Goal: Task Accomplishment & Management: Manage account settings

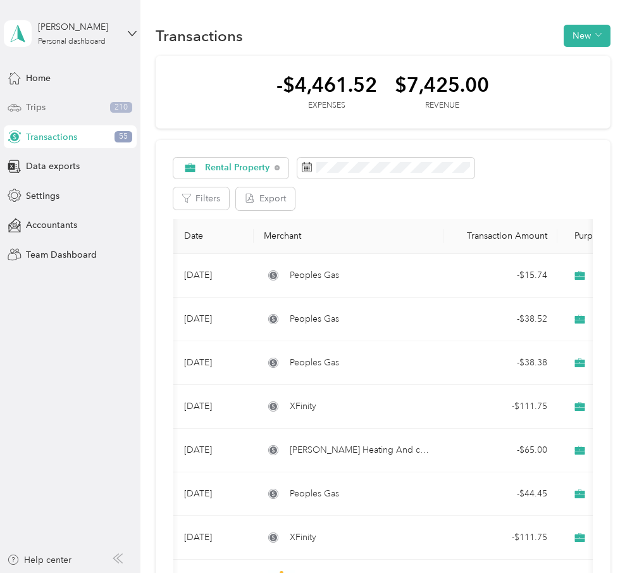
click at [89, 105] on div "Trips 210" at bounding box center [70, 107] width 133 height 23
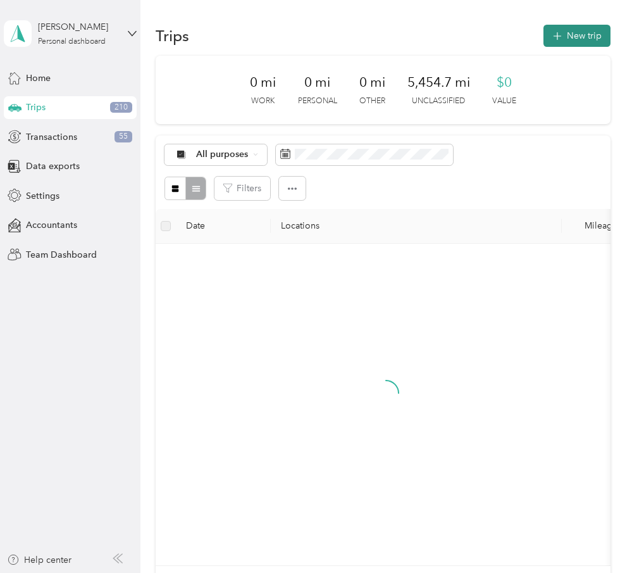
click at [585, 35] on button "New trip" at bounding box center [577, 36] width 67 height 22
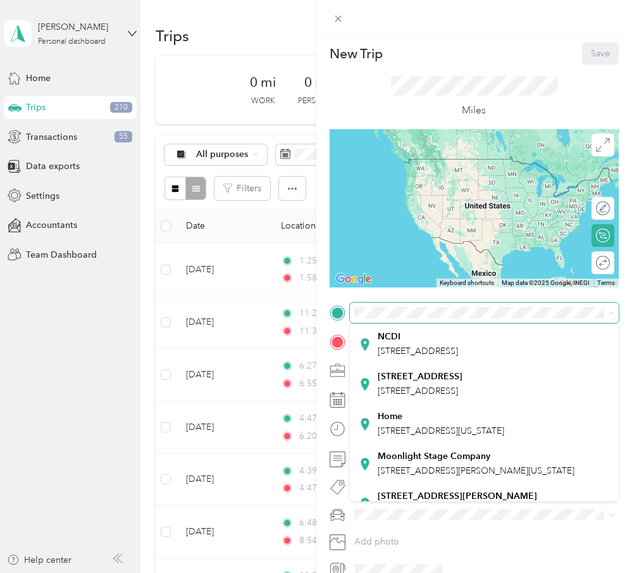
scroll to position [96, 0]
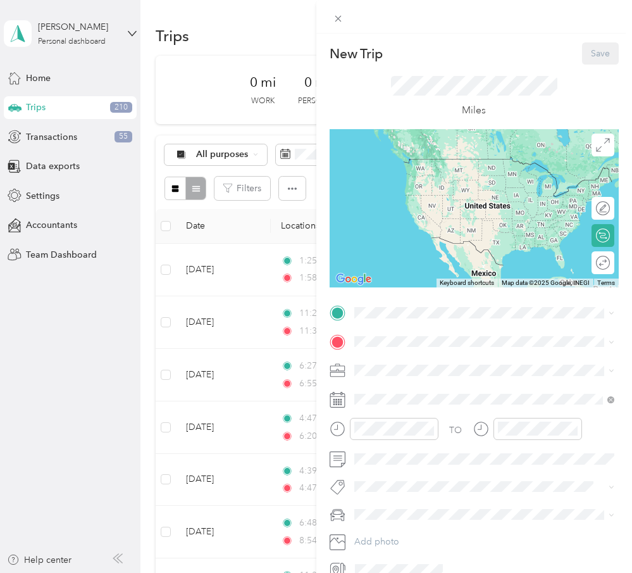
click at [461, 420] on div "Home [STREET_ADDRESS][US_STATE]" at bounding box center [441, 406] width 127 height 27
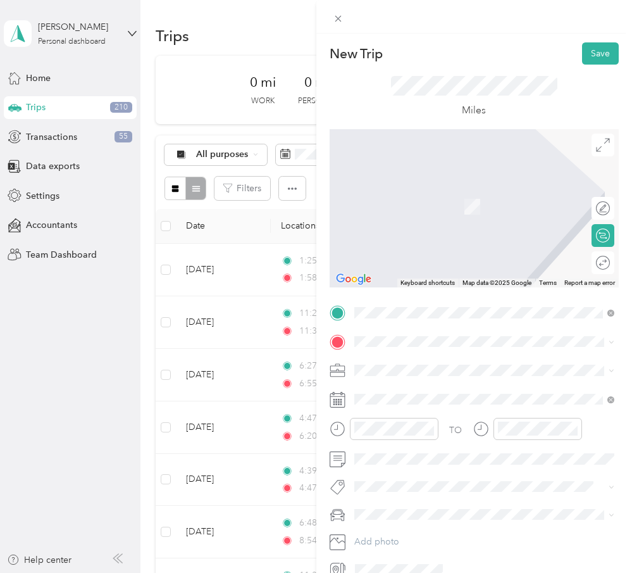
click at [439, 382] on span "[STREET_ADDRESS][US_STATE]" at bounding box center [441, 384] width 127 height 11
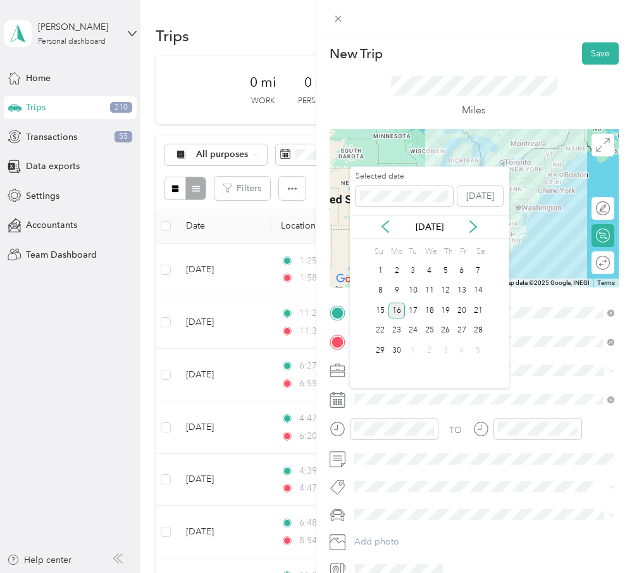
click at [398, 312] on div "16" at bounding box center [397, 311] width 16 height 16
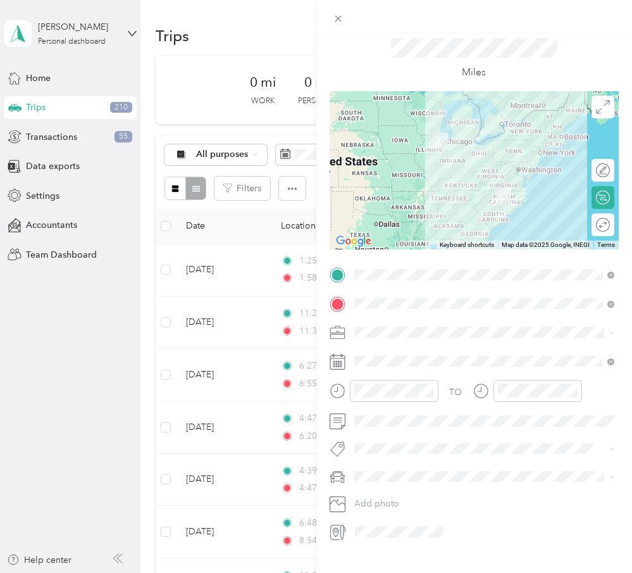
scroll to position [53, 0]
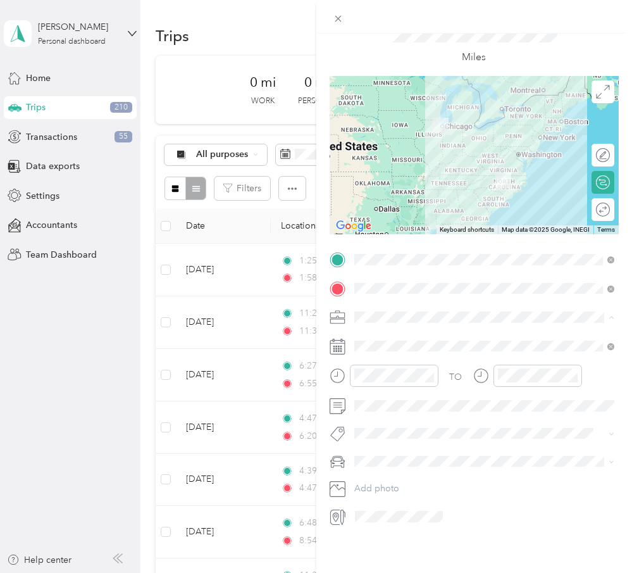
click at [472, 427] on div "Rental Property" at bounding box center [485, 428] width 252 height 13
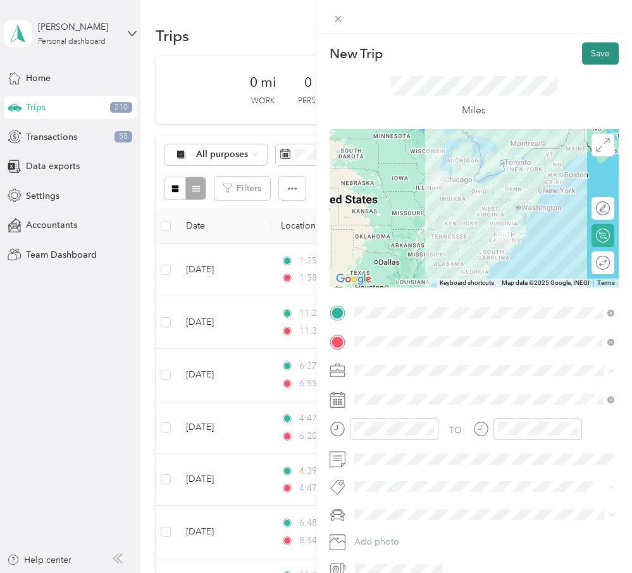
click at [605, 52] on button "Save" at bounding box center [600, 53] width 37 height 22
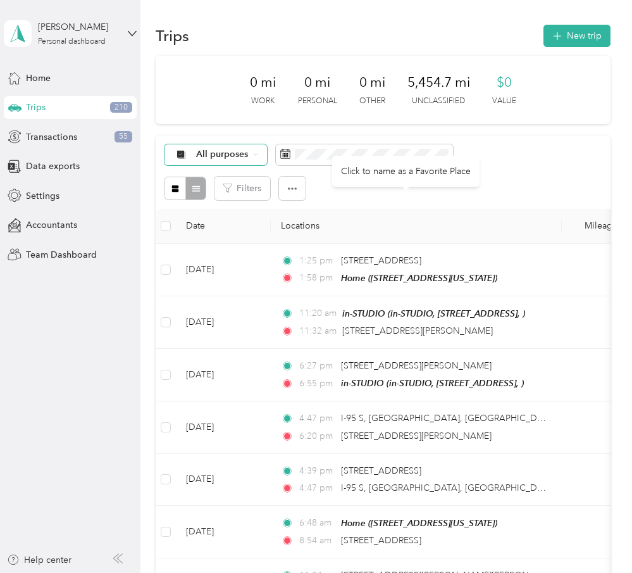
click at [220, 153] on span "All purposes" at bounding box center [222, 154] width 53 height 9
click at [263, 312] on span "Rental Property" at bounding box center [259, 310] width 127 height 13
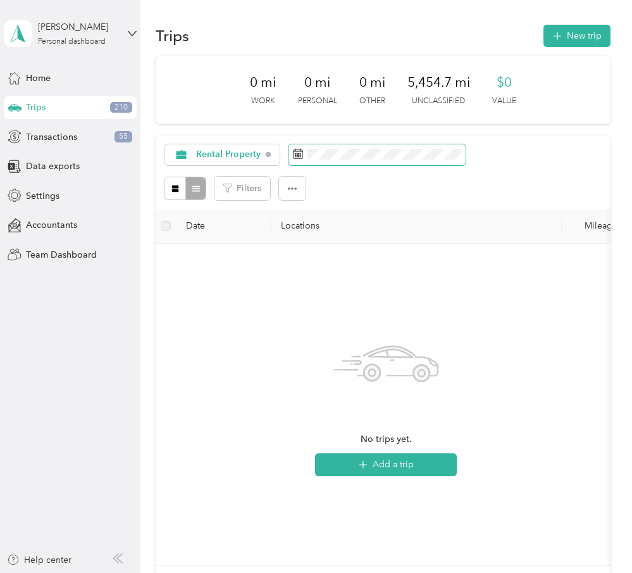
click at [413, 160] on span at bounding box center [377, 155] width 177 height 22
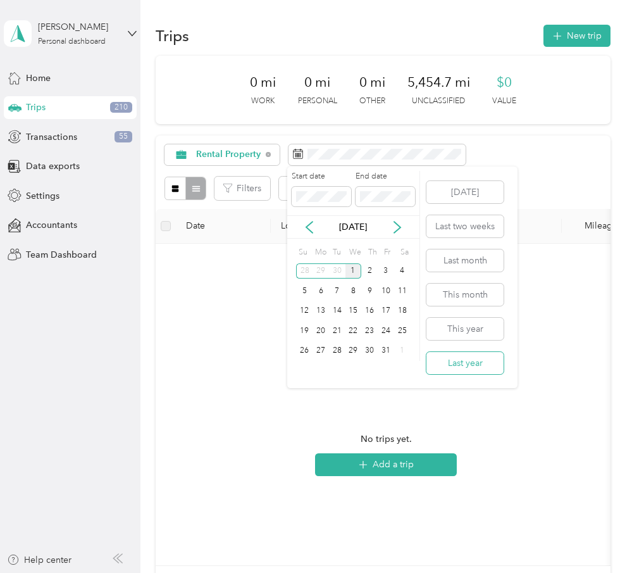
click at [486, 366] on button "Last year" at bounding box center [465, 363] width 77 height 22
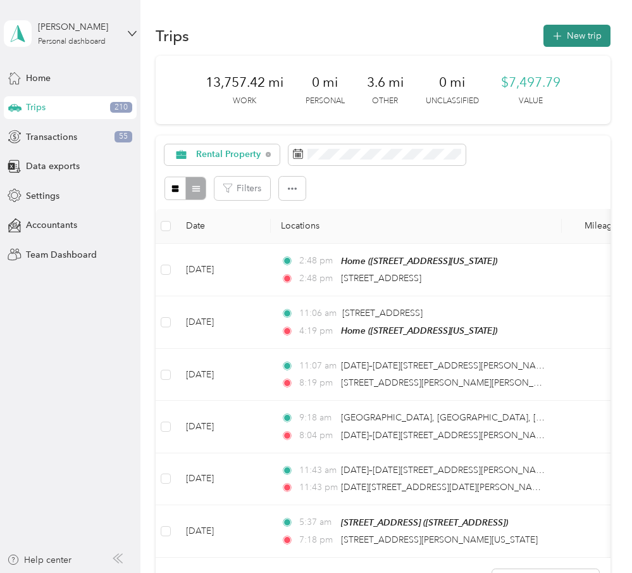
click at [584, 32] on button "New trip" at bounding box center [577, 36] width 67 height 22
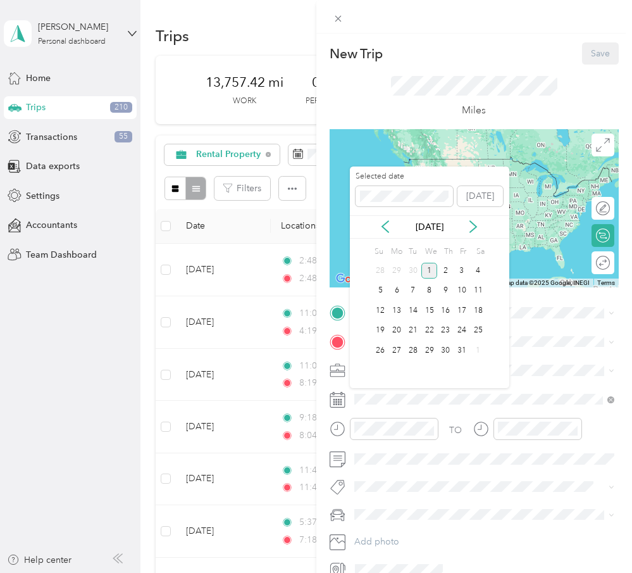
click at [392, 221] on div "[DATE]" at bounding box center [430, 226] width 160 height 13
click at [388, 221] on icon at bounding box center [385, 226] width 6 height 11
click at [486, 308] on div "20" at bounding box center [478, 311] width 16 height 16
click at [425, 189] on span at bounding box center [404, 196] width 97 height 20
click at [423, 201] on span at bounding box center [404, 196] width 97 height 20
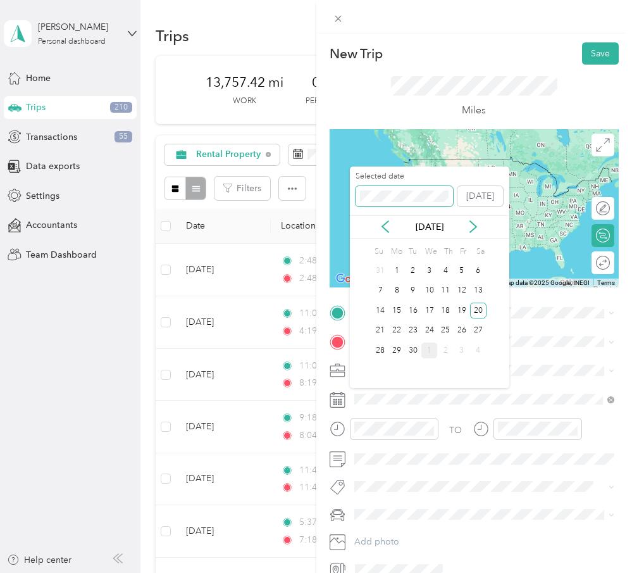
click at [429, 190] on span at bounding box center [404, 196] width 97 height 20
click at [465, 304] on div "20" at bounding box center [462, 311] width 16 height 16
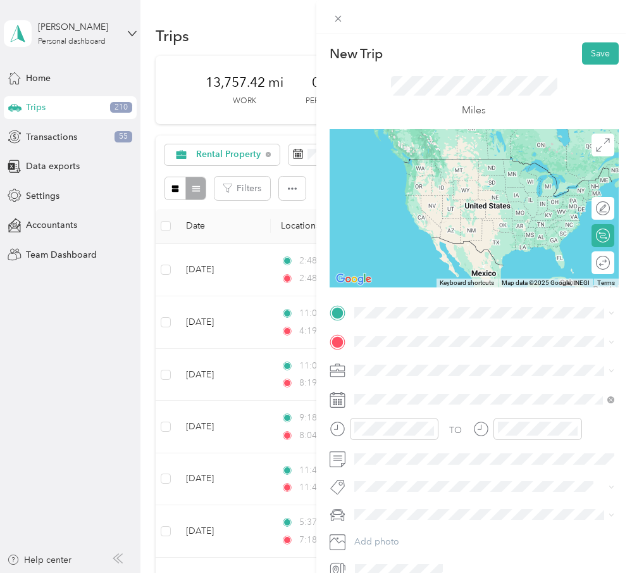
click at [477, 360] on span "[STREET_ADDRESS][PERSON_NAME][US_STATE]" at bounding box center [476, 356] width 197 height 11
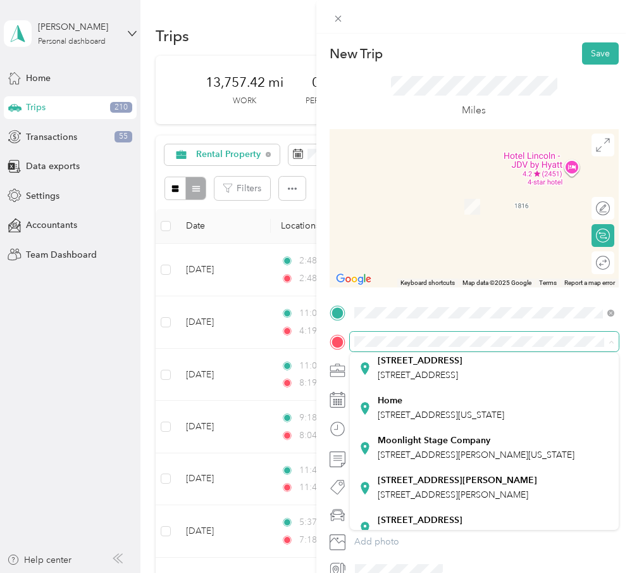
scroll to position [165, 0]
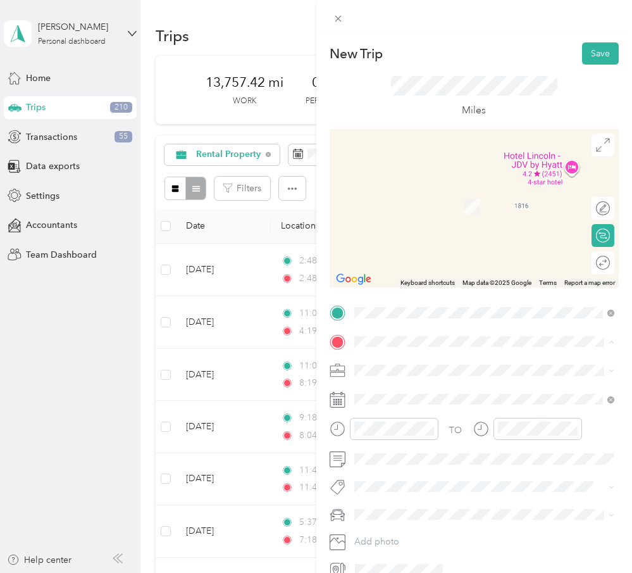
click at [505, 379] on span "[STREET_ADDRESS][US_STATE]" at bounding box center [441, 373] width 127 height 11
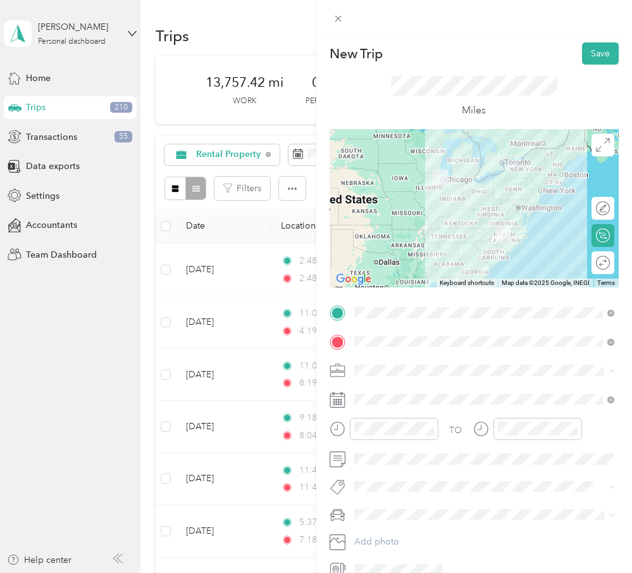
click at [503, 476] on div "Rental Property" at bounding box center [485, 477] width 252 height 13
click at [608, 51] on button "Save" at bounding box center [600, 53] width 37 height 22
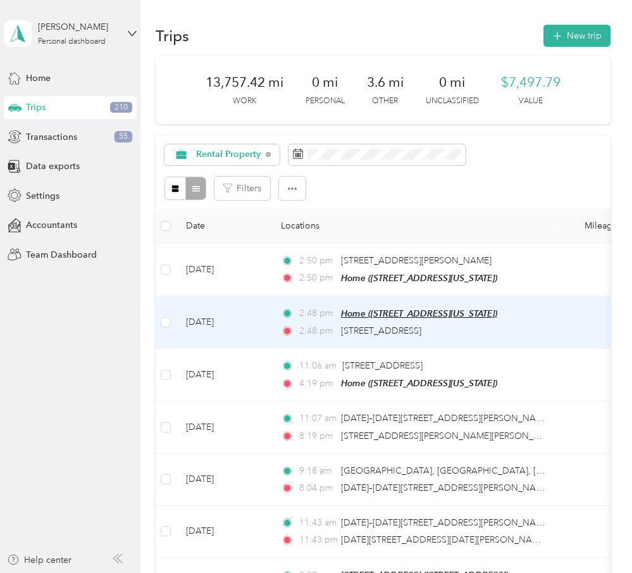
click at [498, 317] on span "Home ([STREET_ADDRESS][US_STATE])" at bounding box center [419, 313] width 156 height 10
click at [551, 324] on td "2:48 pm Home ([STREET_ADDRESS][US_STATE]) 2:48 pm [STREET_ADDRESS]" at bounding box center [416, 322] width 291 height 53
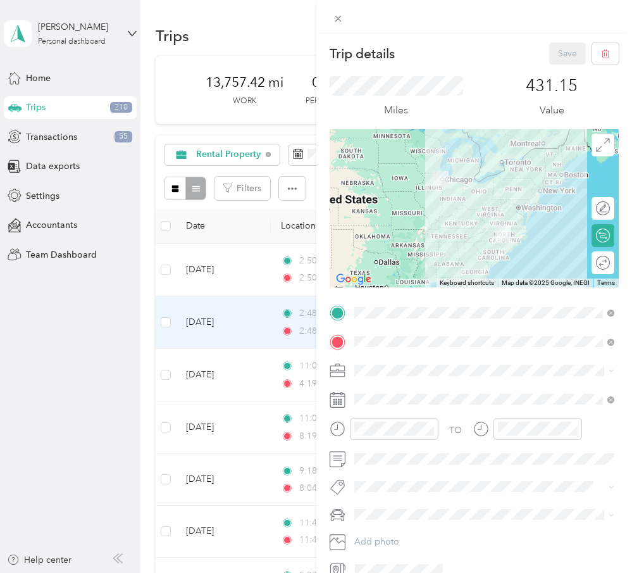
click at [148, 299] on div "Trip details Save This trip cannot be edited because it is either under review,…" at bounding box center [316, 286] width 632 height 573
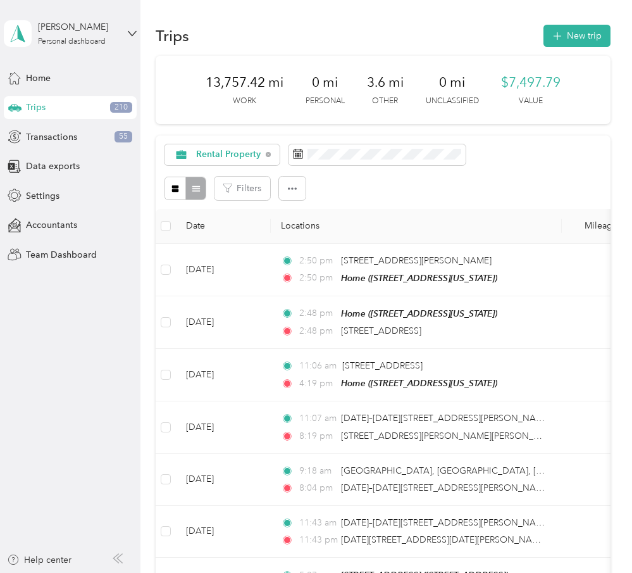
click at [599, 23] on div "Trips New trip" at bounding box center [383, 35] width 455 height 27
click at [599, 34] on button "New trip" at bounding box center [577, 36] width 67 height 22
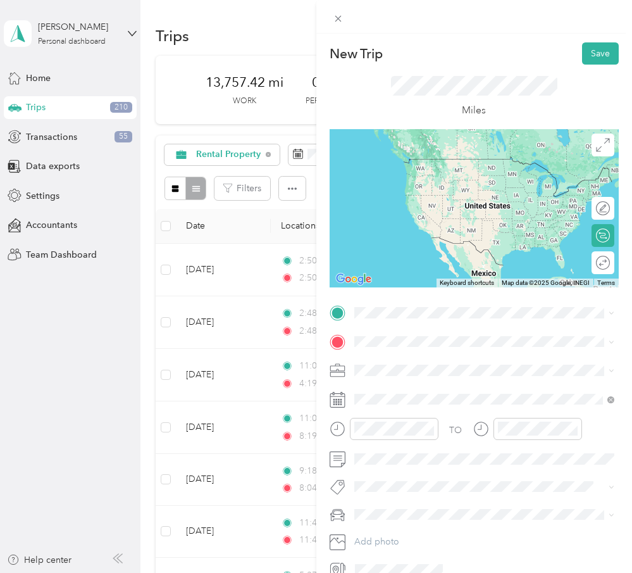
click at [451, 363] on span "[STREET_ADDRESS][US_STATE]" at bounding box center [441, 357] width 127 height 11
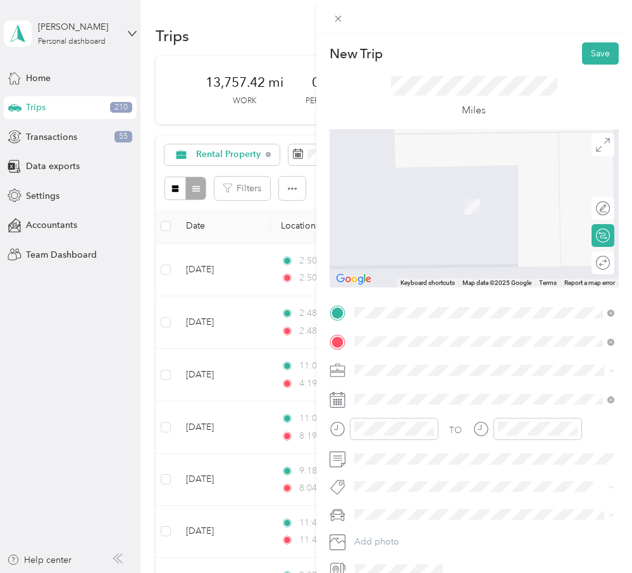
click at [530, 448] on div "[STREET_ADDRESS][PERSON_NAME][US_STATE]" at bounding box center [485, 439] width 252 height 17
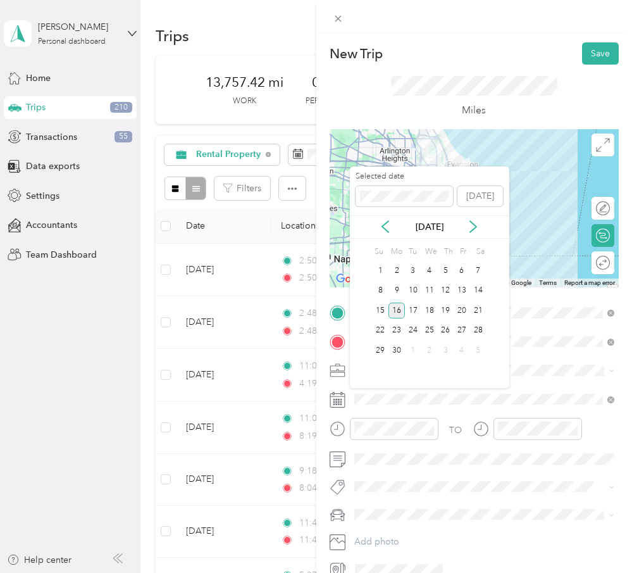
click at [401, 308] on div "16" at bounding box center [397, 311] width 16 height 16
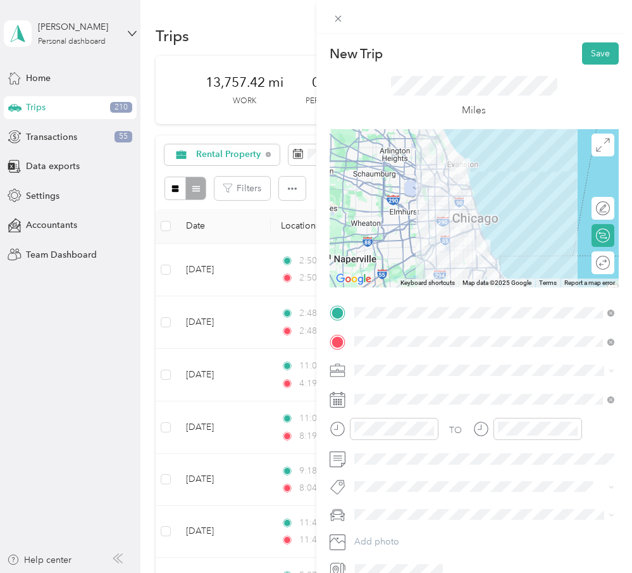
click at [390, 386] on div "TO Add photo" at bounding box center [475, 441] width 290 height 277
click at [443, 473] on li "Rental Property" at bounding box center [485, 481] width 270 height 22
click at [597, 51] on button "Save" at bounding box center [600, 53] width 37 height 22
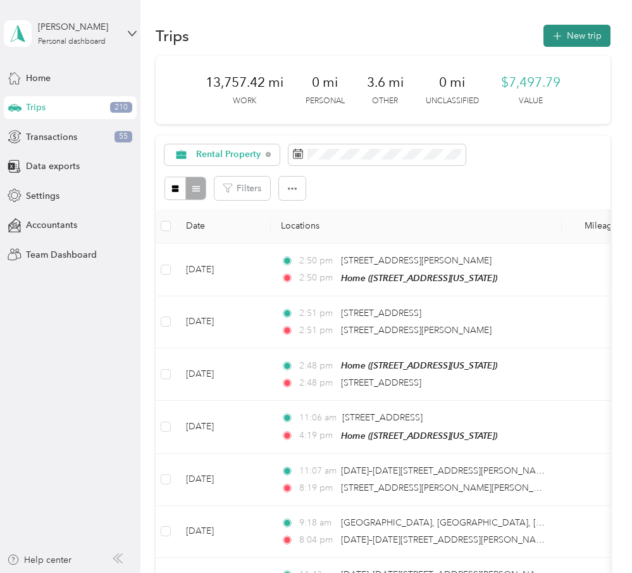
click at [599, 41] on button "New trip" at bounding box center [577, 36] width 67 height 22
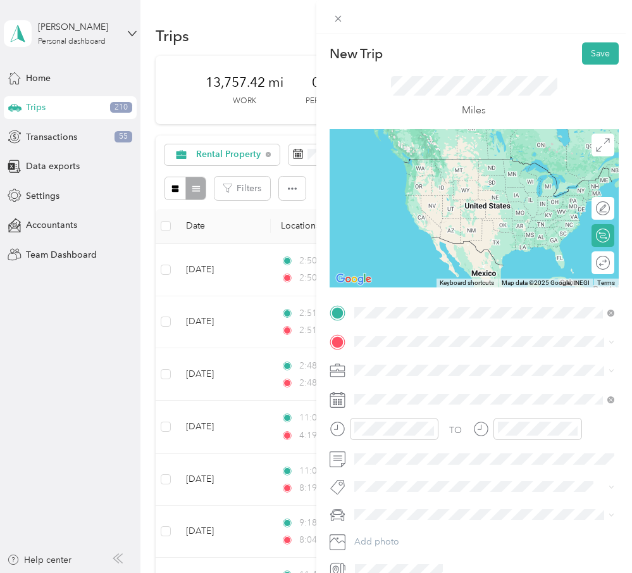
click at [460, 416] on span "[STREET_ADDRESS][PERSON_NAME][US_STATE]" at bounding box center [476, 409] width 197 height 11
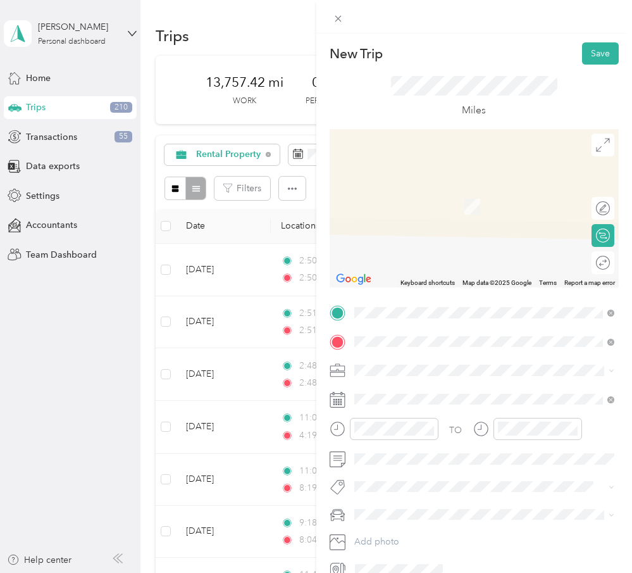
click at [397, 385] on span "[STREET_ADDRESS][PERSON_NAME][US_STATE]" at bounding box center [476, 387] width 197 height 11
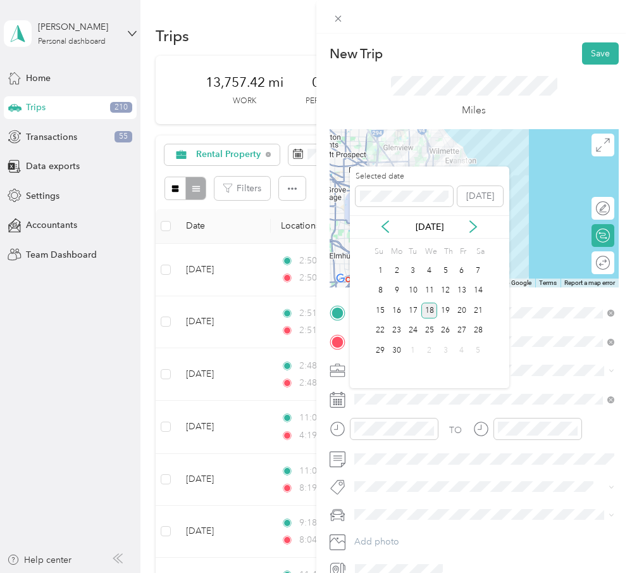
click at [430, 308] on div "18" at bounding box center [430, 311] width 16 height 16
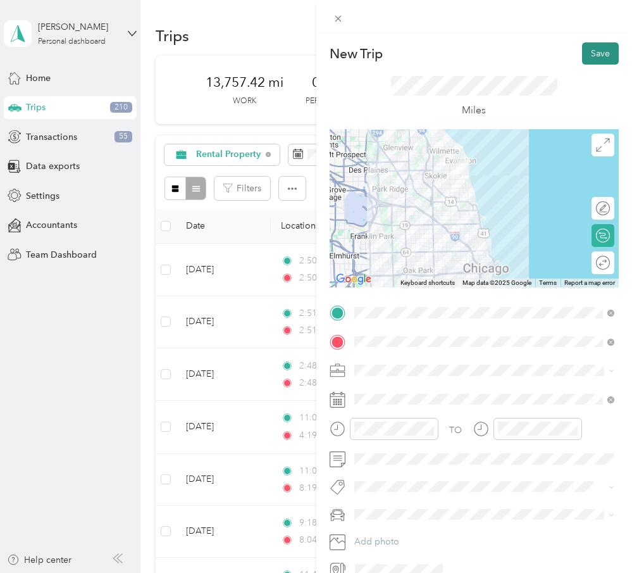
click at [610, 54] on button "Save" at bounding box center [600, 53] width 37 height 22
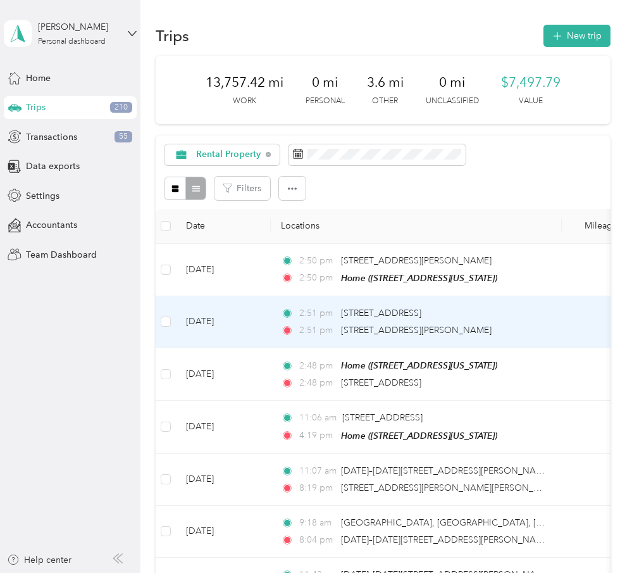
click at [529, 328] on div "2:51 pm [STREET_ADDRESS][PERSON_NAME]" at bounding box center [414, 330] width 266 height 14
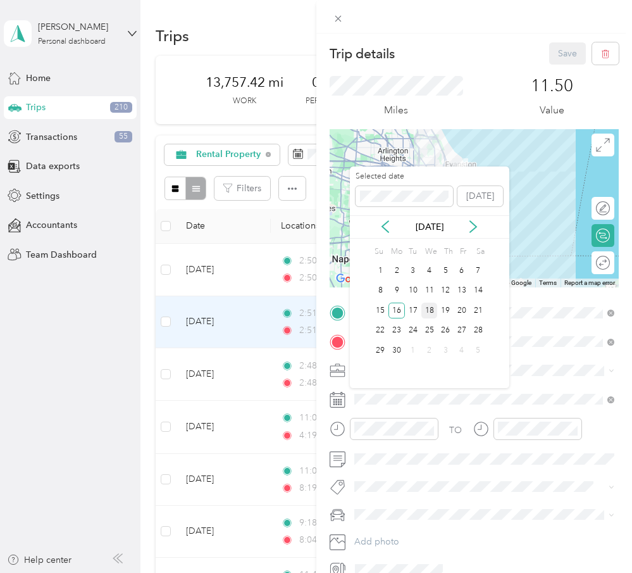
click at [429, 310] on div "18" at bounding box center [430, 311] width 16 height 16
click at [396, 317] on div "16" at bounding box center [397, 311] width 16 height 16
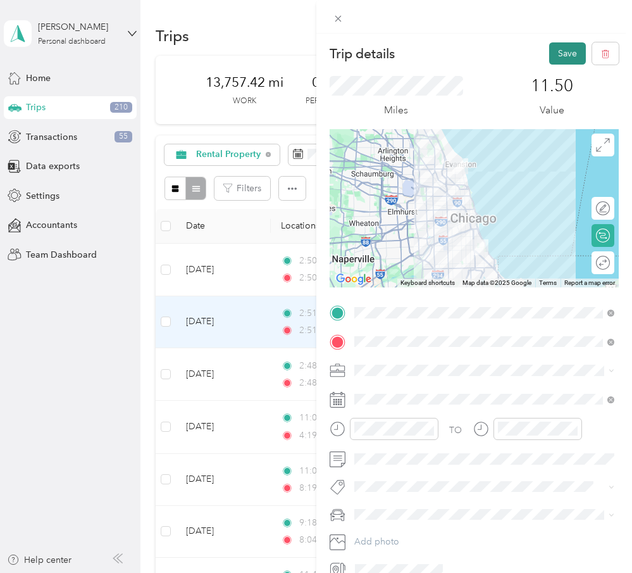
click at [574, 51] on button "Save" at bounding box center [567, 53] width 37 height 22
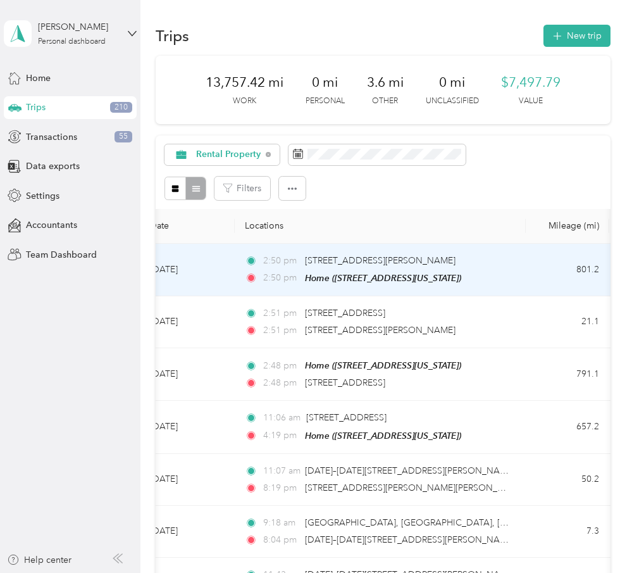
scroll to position [0, 27]
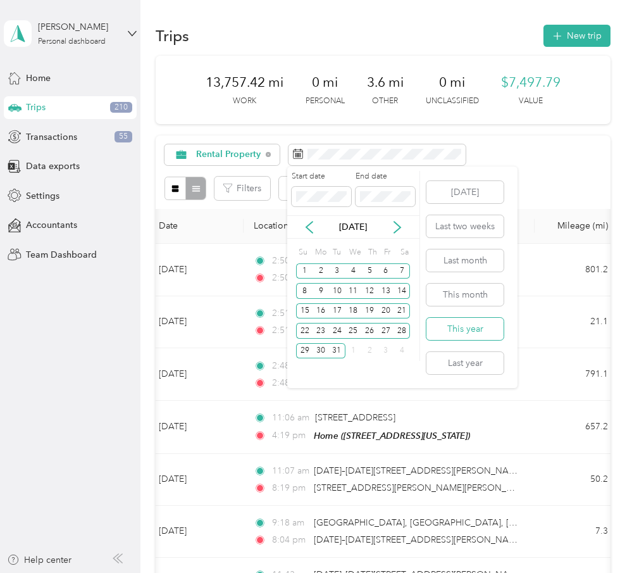
click at [490, 330] on button "This year" at bounding box center [465, 329] width 77 height 22
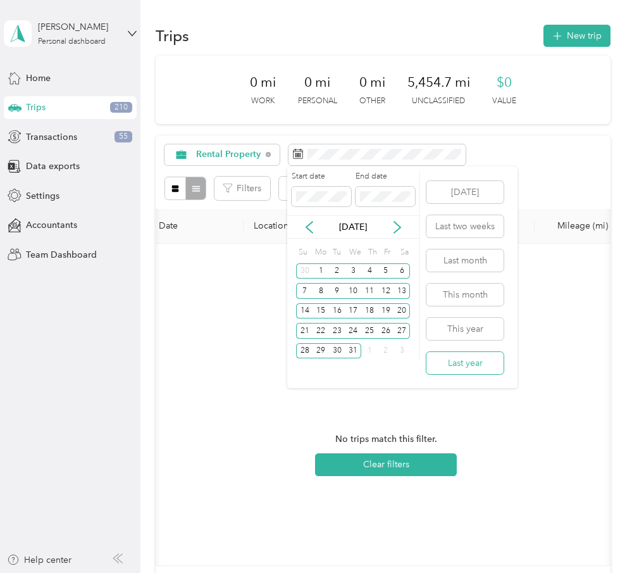
click at [481, 354] on button "Last year" at bounding box center [465, 363] width 77 height 22
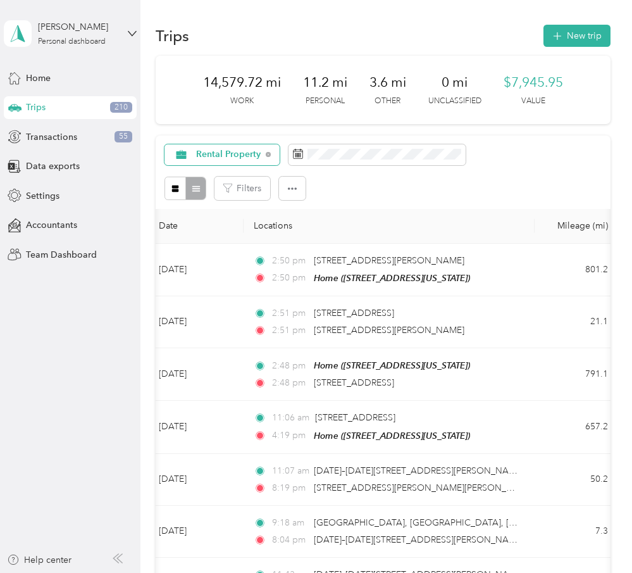
click at [243, 147] on div "Rental Property" at bounding box center [222, 155] width 115 height 22
click at [261, 236] on li "Personal" at bounding box center [249, 244] width 168 height 22
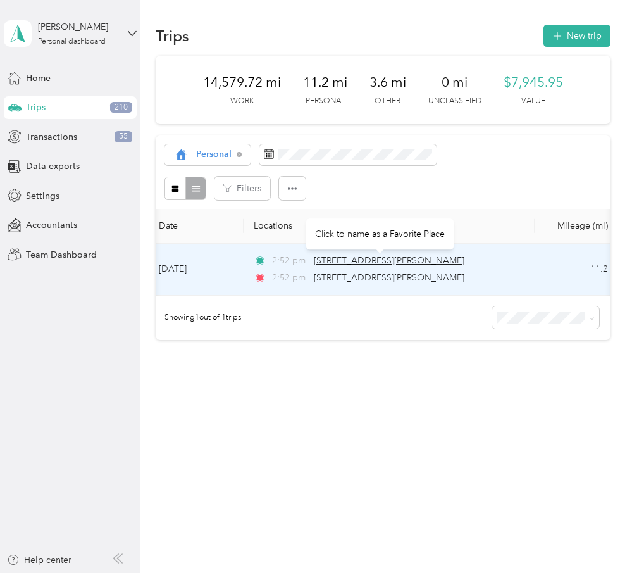
click at [428, 263] on span "[STREET_ADDRESS][PERSON_NAME]" at bounding box center [389, 260] width 151 height 11
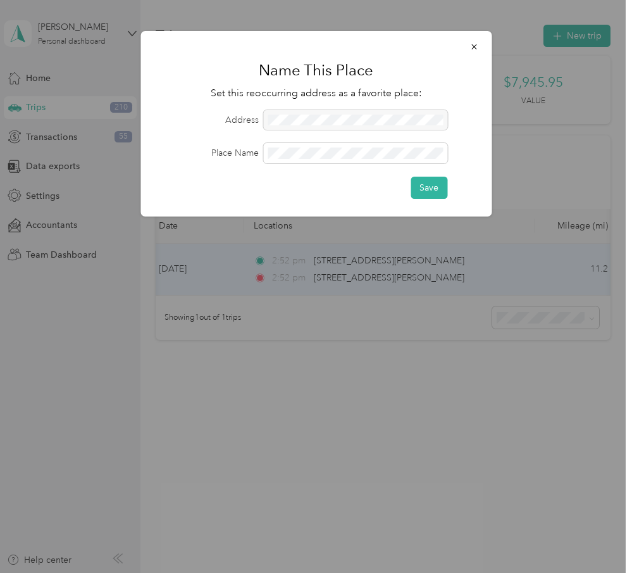
click at [490, 280] on div at bounding box center [316, 286] width 632 height 573
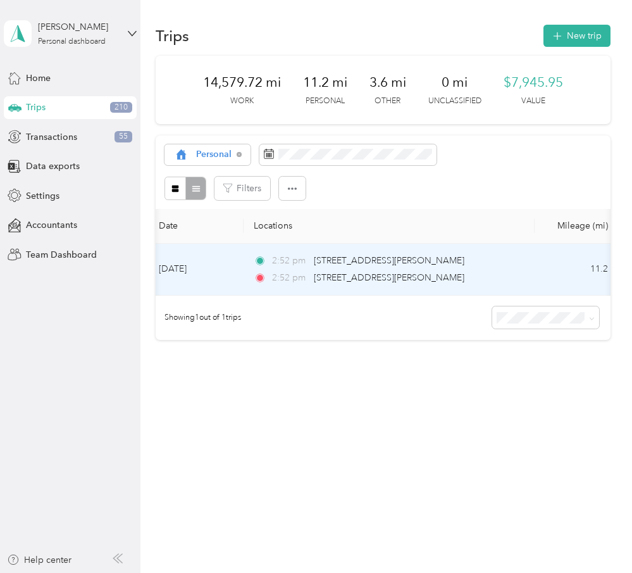
click at [486, 262] on div "2:52 pm [STREET_ADDRESS][PERSON_NAME]" at bounding box center [387, 261] width 266 height 14
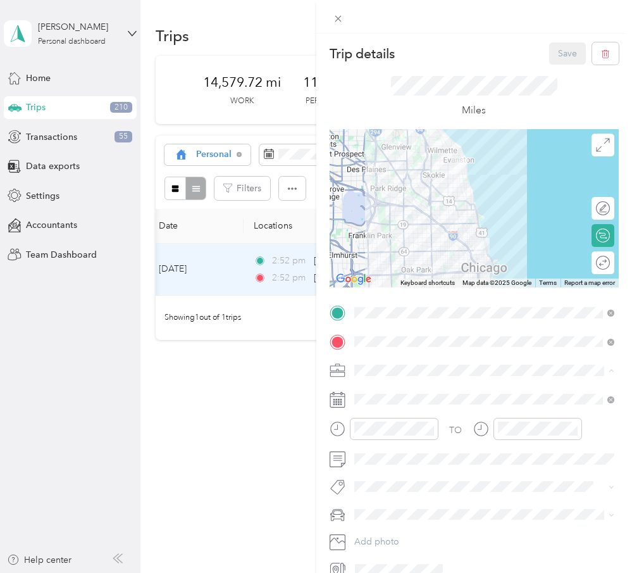
click at [434, 477] on div "Rental Property" at bounding box center [485, 481] width 252 height 13
click at [561, 59] on button "Save" at bounding box center [567, 53] width 37 height 22
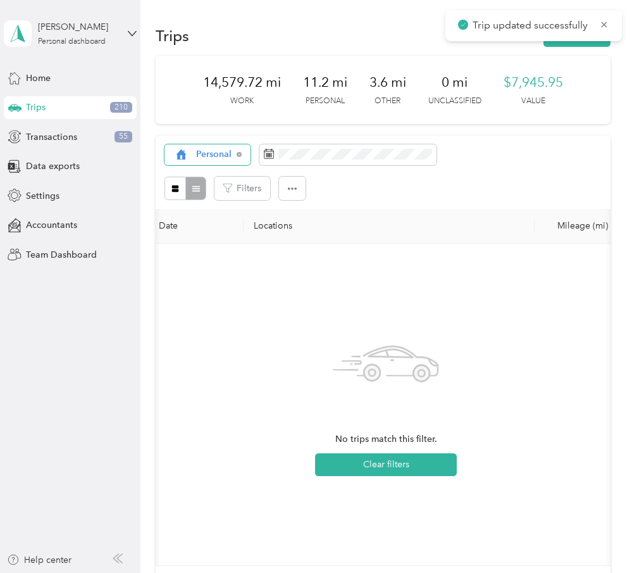
click at [207, 146] on div "Personal" at bounding box center [208, 155] width 86 height 22
click at [254, 304] on span "Rental Property" at bounding box center [259, 310] width 127 height 13
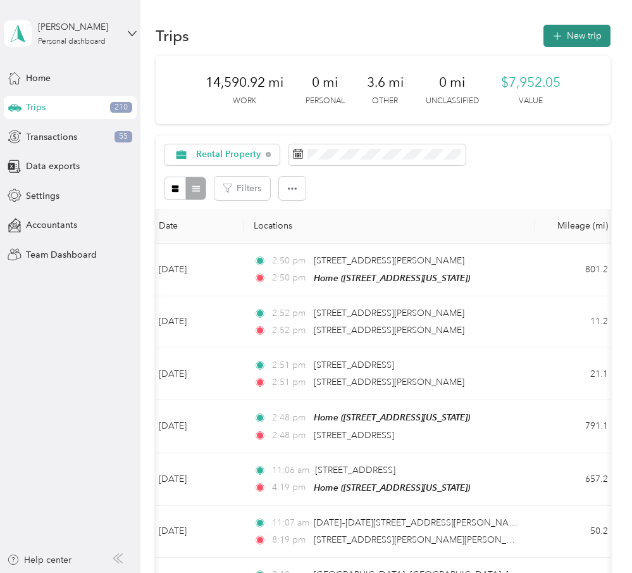
click at [601, 35] on button "New trip" at bounding box center [577, 36] width 67 height 22
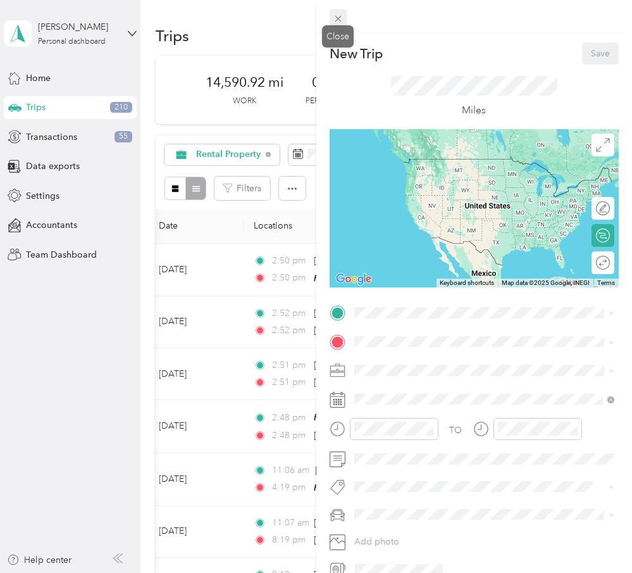
click at [343, 12] on span at bounding box center [339, 18] width 18 height 18
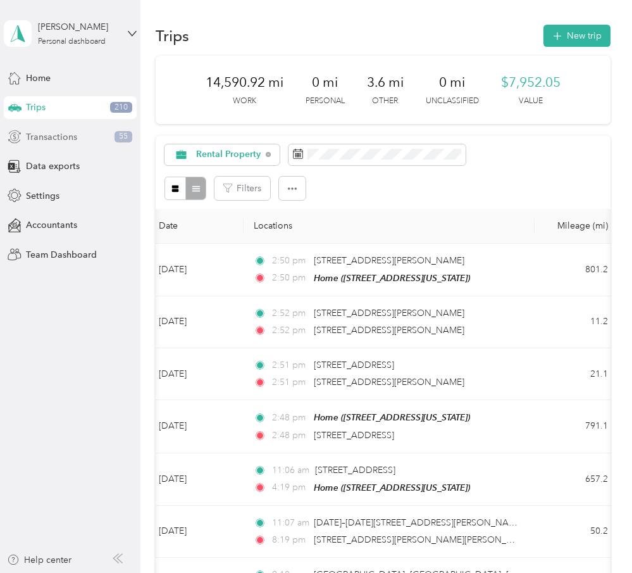
click at [78, 140] on div "Transactions 55" at bounding box center [70, 136] width 133 height 23
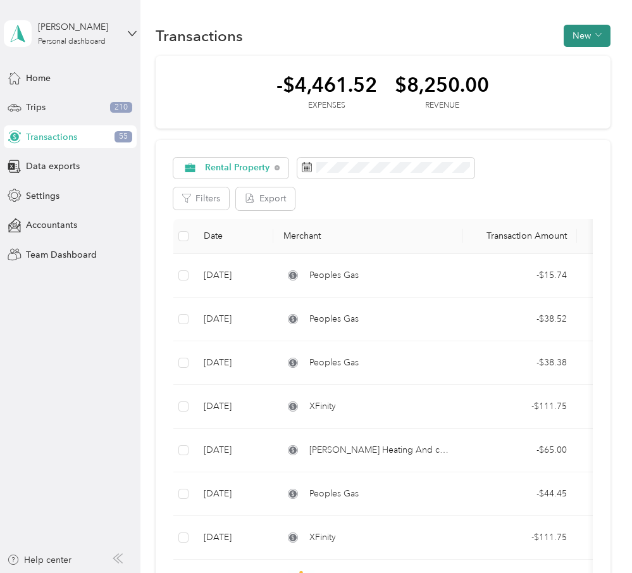
click at [602, 25] on button "New" at bounding box center [587, 36] width 47 height 22
click at [598, 58] on span "Expense" at bounding box center [591, 59] width 34 height 13
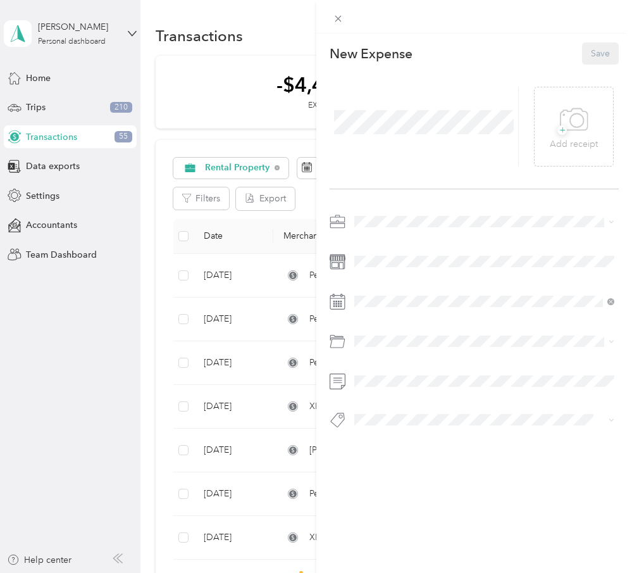
click at [384, 108] on span at bounding box center [424, 122] width 189 height 33
click at [451, 333] on div "Rental Property" at bounding box center [485, 332] width 252 height 13
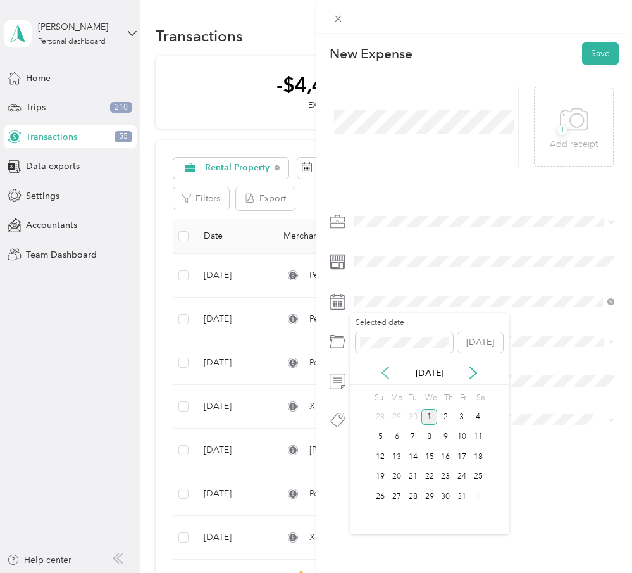
click at [387, 373] on icon at bounding box center [385, 373] width 13 height 13
click at [444, 438] on div "12" at bounding box center [445, 437] width 16 height 16
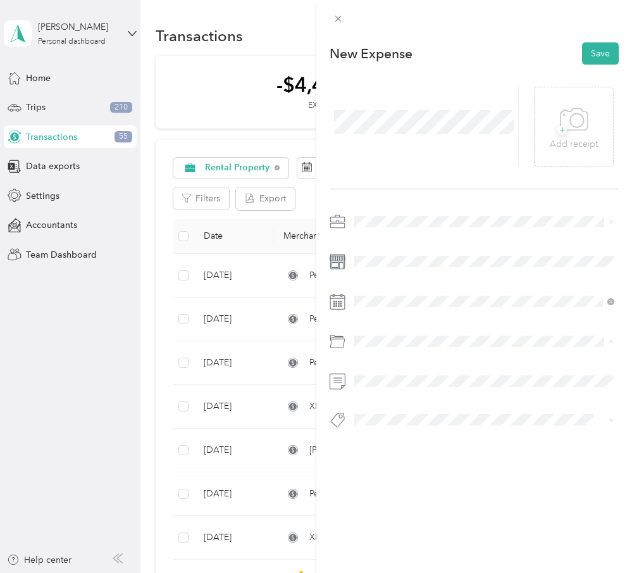
click at [434, 415] on div "Business Travel" at bounding box center [485, 414] width 252 height 13
click at [431, 390] on div "Business Travel" at bounding box center [485, 392] width 252 height 13
drag, startPoint x: 596, startPoint y: 49, endPoint x: 506, endPoint y: 387, distance: 349.0
click at [506, 389] on div "New Expense Save + Add receipt" at bounding box center [475, 258] width 317 height 448
click at [506, 387] on span at bounding box center [485, 381] width 270 height 20
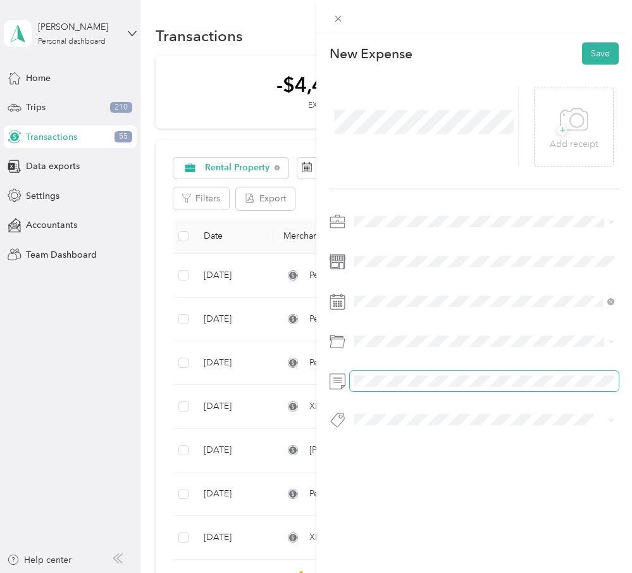
click at [506, 387] on span at bounding box center [485, 381] width 270 height 20
click at [606, 39] on div "New Expense Save + Add receipt" at bounding box center [475, 258] width 317 height 448
click at [606, 60] on button "Save" at bounding box center [600, 53] width 37 height 22
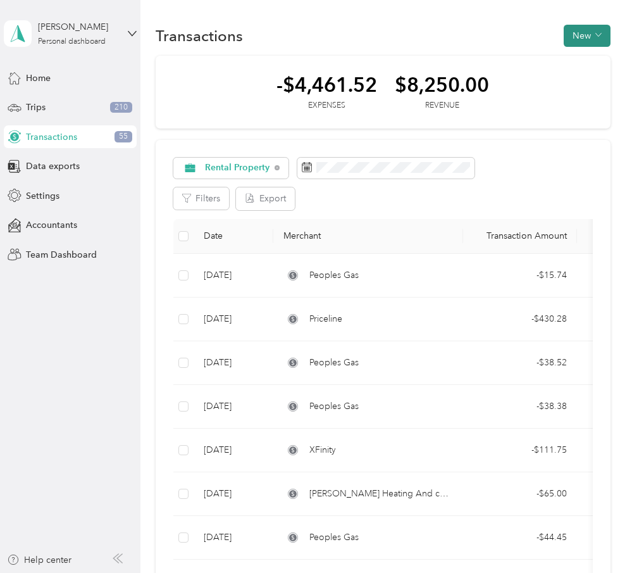
click at [591, 38] on button "New" at bounding box center [587, 36] width 47 height 22
click at [591, 55] on span "Expense" at bounding box center [591, 59] width 34 height 13
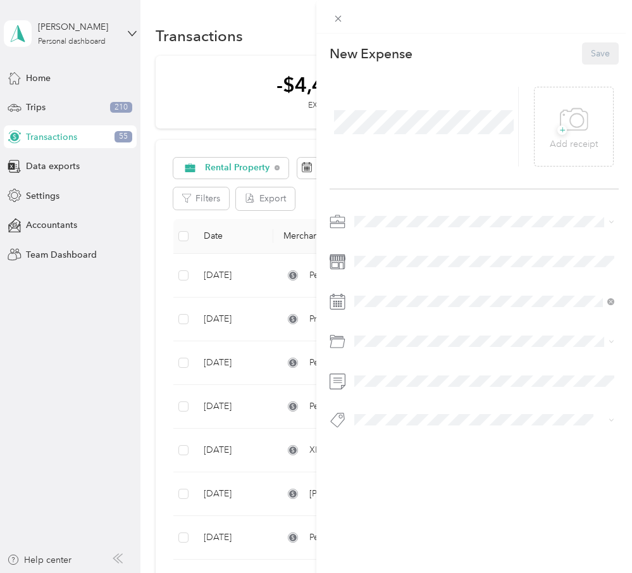
click at [430, 327] on div "Rental Property" at bounding box center [485, 331] width 252 height 13
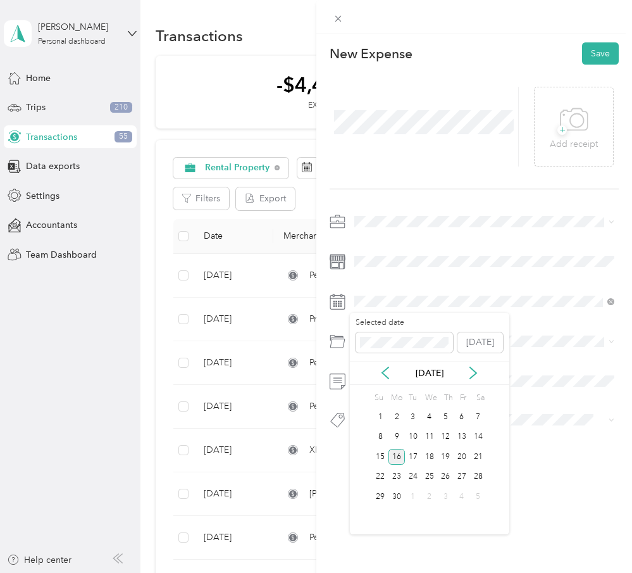
click at [398, 455] on div "16" at bounding box center [397, 457] width 16 height 16
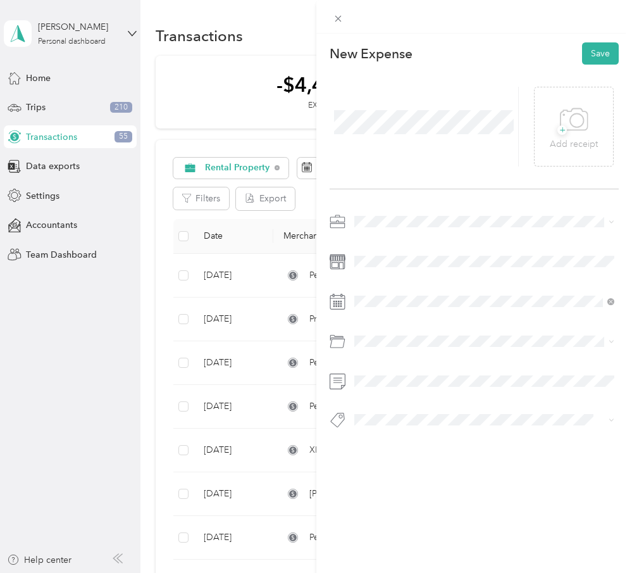
click at [445, 408] on div "Business Travel" at bounding box center [485, 414] width 252 height 13
click at [607, 45] on button "Save" at bounding box center [600, 53] width 37 height 22
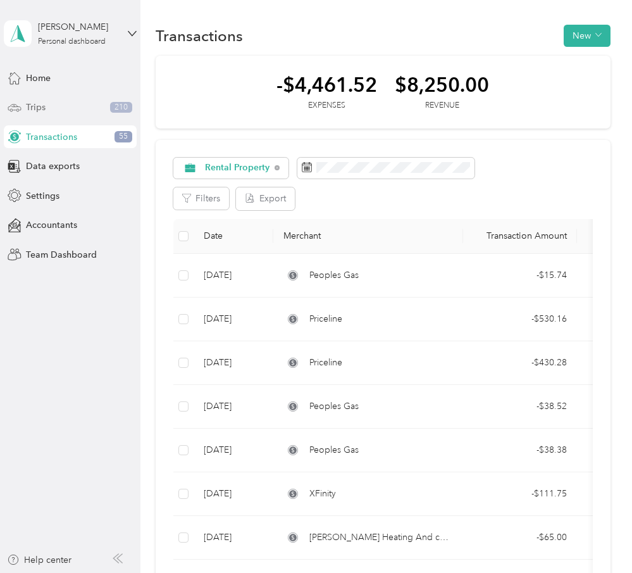
click at [74, 113] on div "Trips 210" at bounding box center [70, 107] width 133 height 23
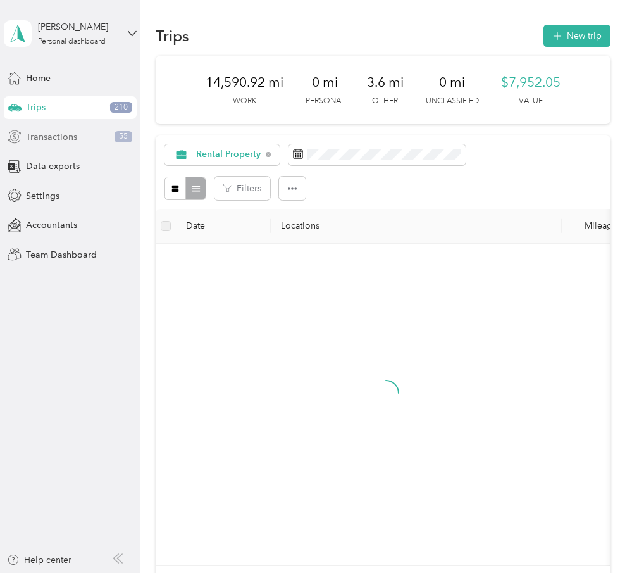
click at [77, 140] on div "Transactions 55" at bounding box center [70, 136] width 133 height 23
